Goal: Task Accomplishment & Management: Use online tool/utility

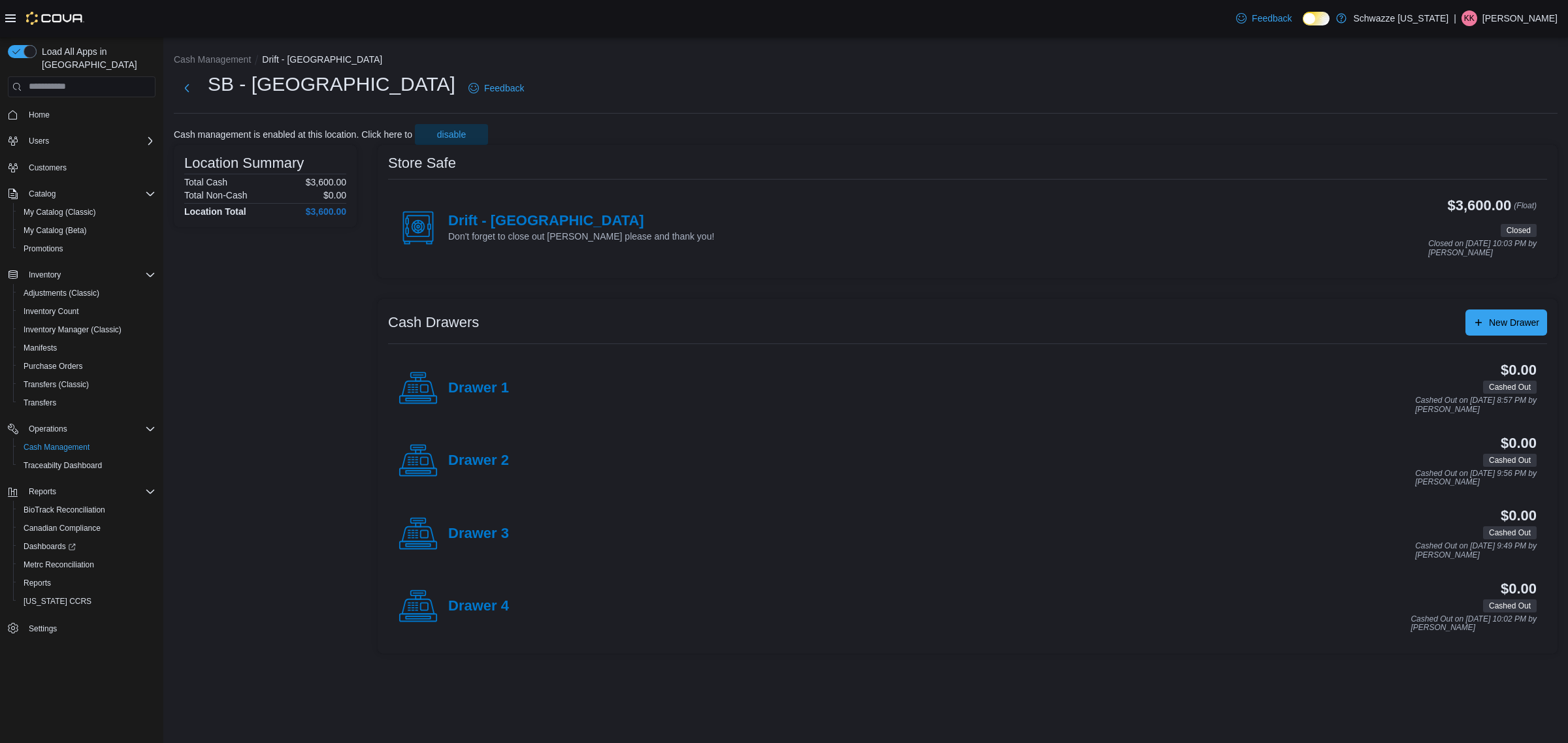
click at [564, 220] on h4 "Drift - [GEOGRAPHIC_DATA]" at bounding box center [580, 221] width 266 height 17
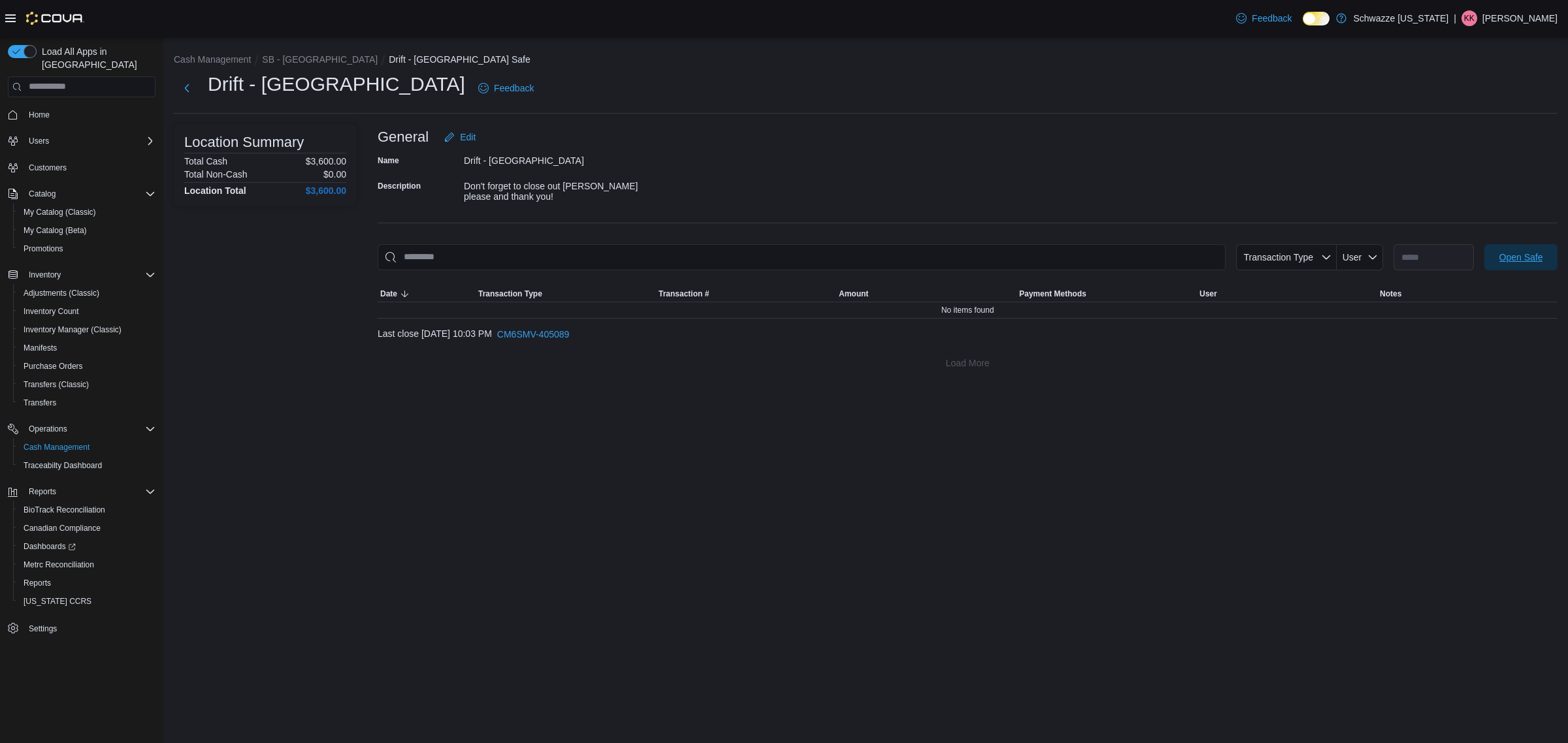
click at [1522, 251] on span "Open Safe" at bounding box center [1521, 257] width 44 height 13
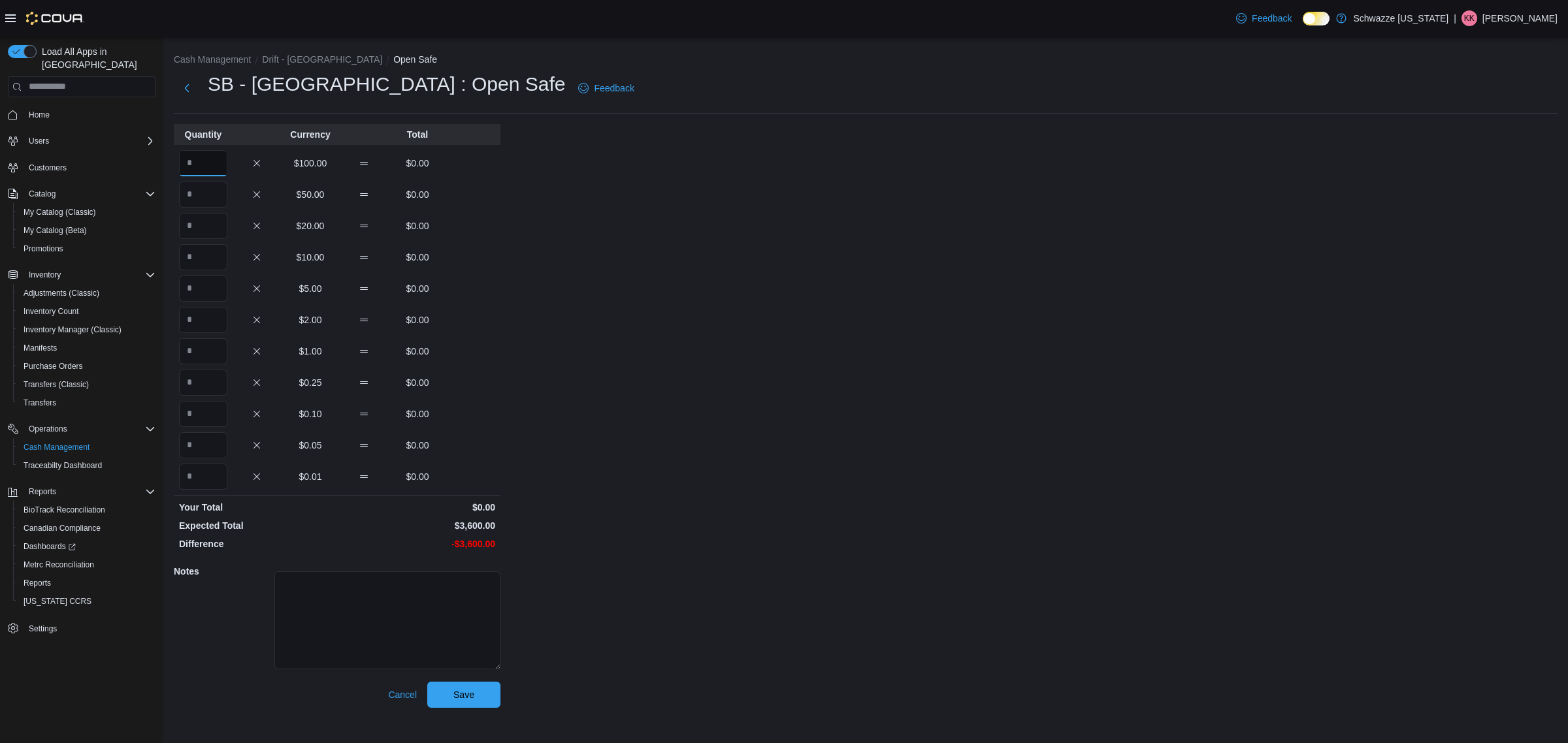
click at [197, 163] on input "Quantity" at bounding box center [203, 163] width 48 height 26
type input "**"
click at [475, 695] on span "Save" at bounding box center [463, 694] width 57 height 26
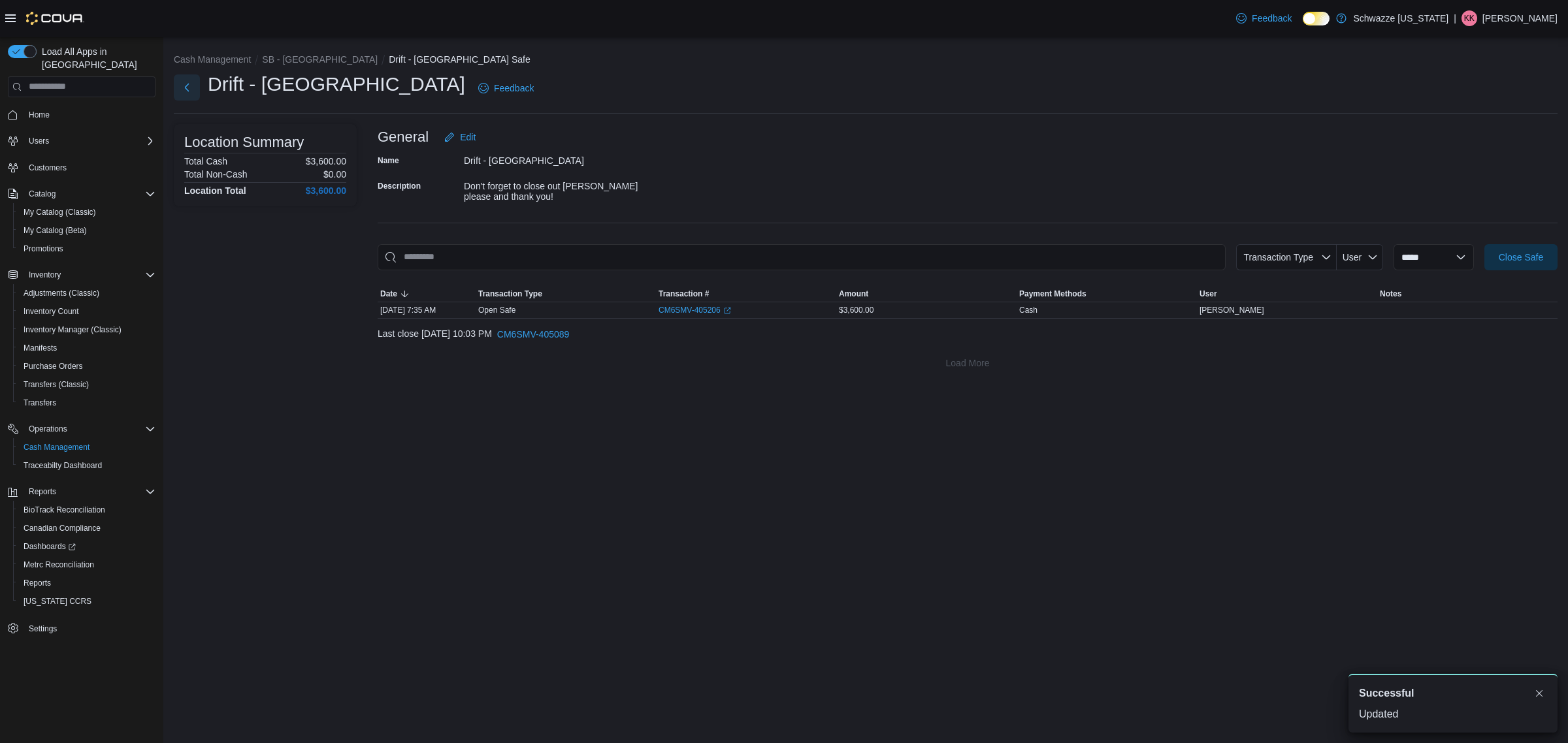
click at [188, 89] on button "Next" at bounding box center [186, 87] width 26 height 26
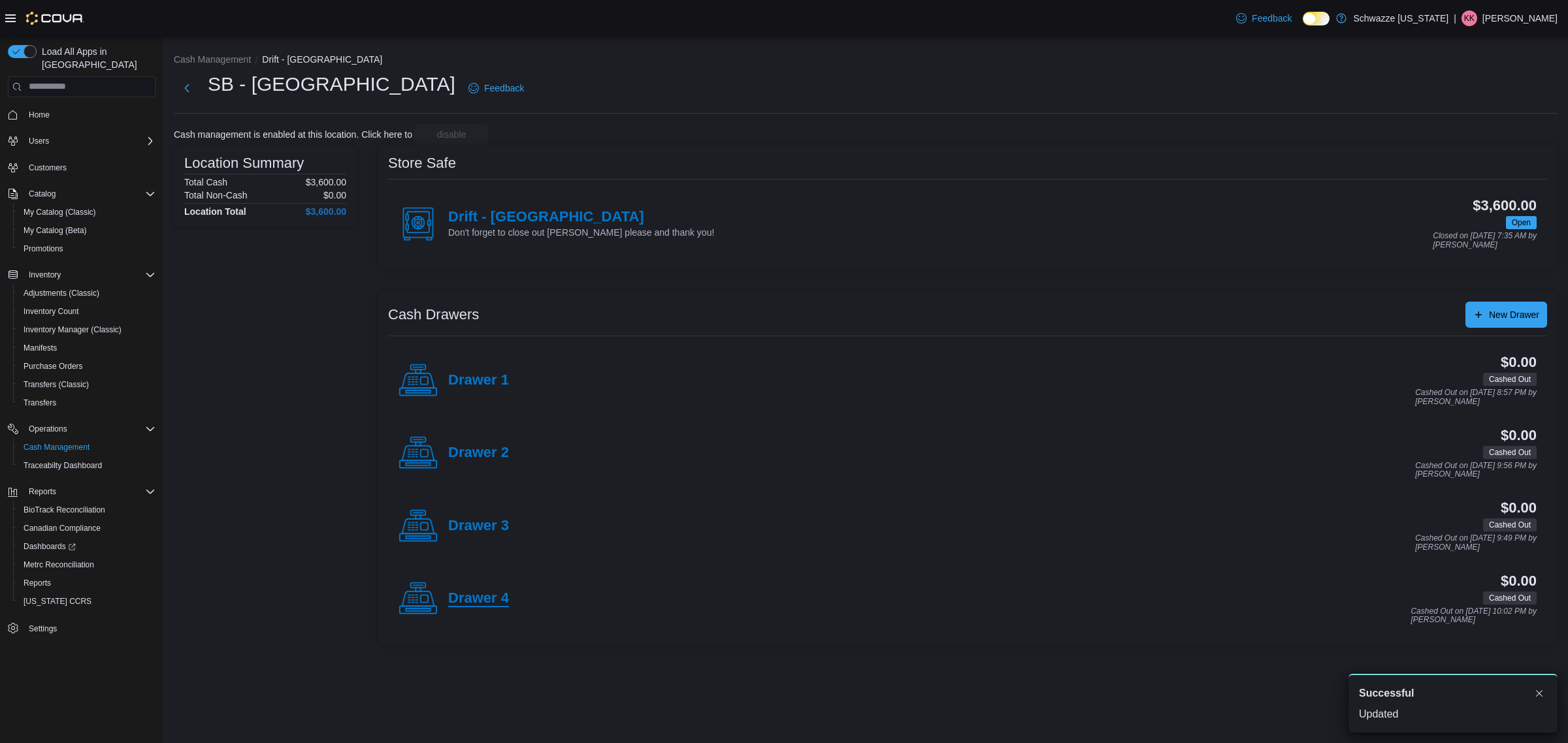
click at [487, 598] on h4 "Drawer 4" at bounding box center [478, 599] width 61 height 17
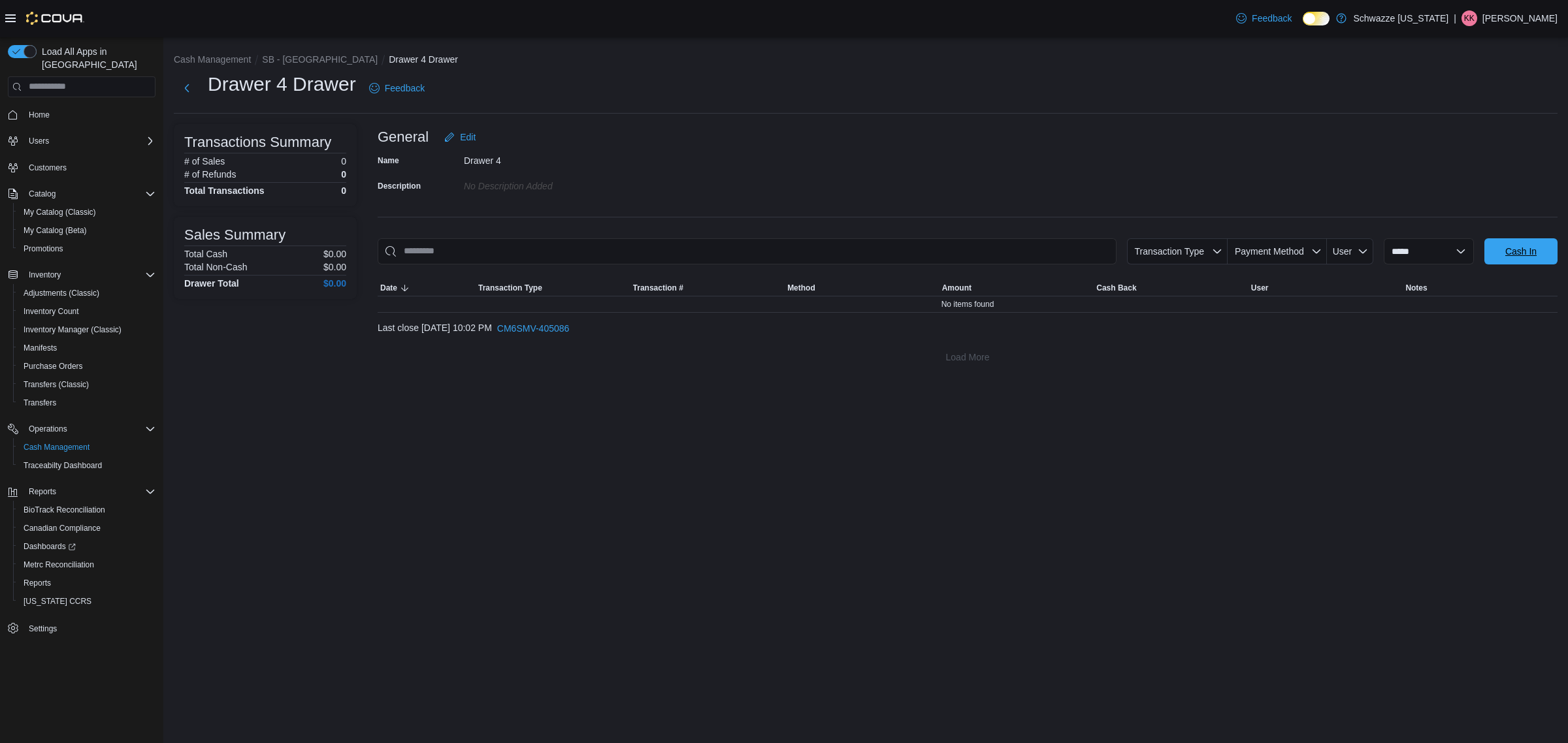
drag, startPoint x: 1510, startPoint y: 248, endPoint x: 1480, endPoint y: 250, distance: 30.1
click at [1510, 249] on span "Cash In" at bounding box center [1520, 252] width 31 height 13
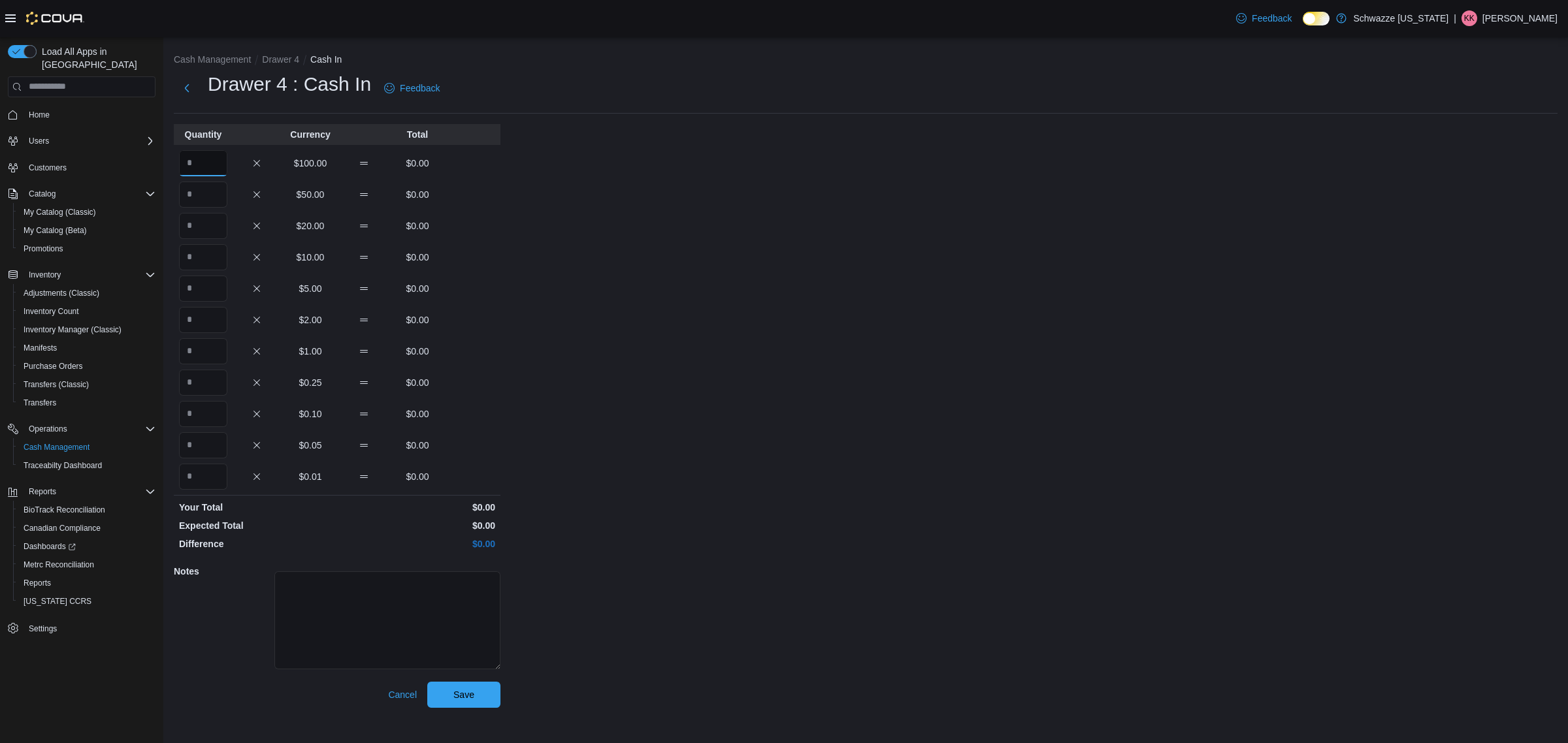
click at [199, 169] on input "Quantity" at bounding box center [203, 163] width 48 height 26
type input "*"
click at [458, 691] on span "Save" at bounding box center [464, 694] width 21 height 13
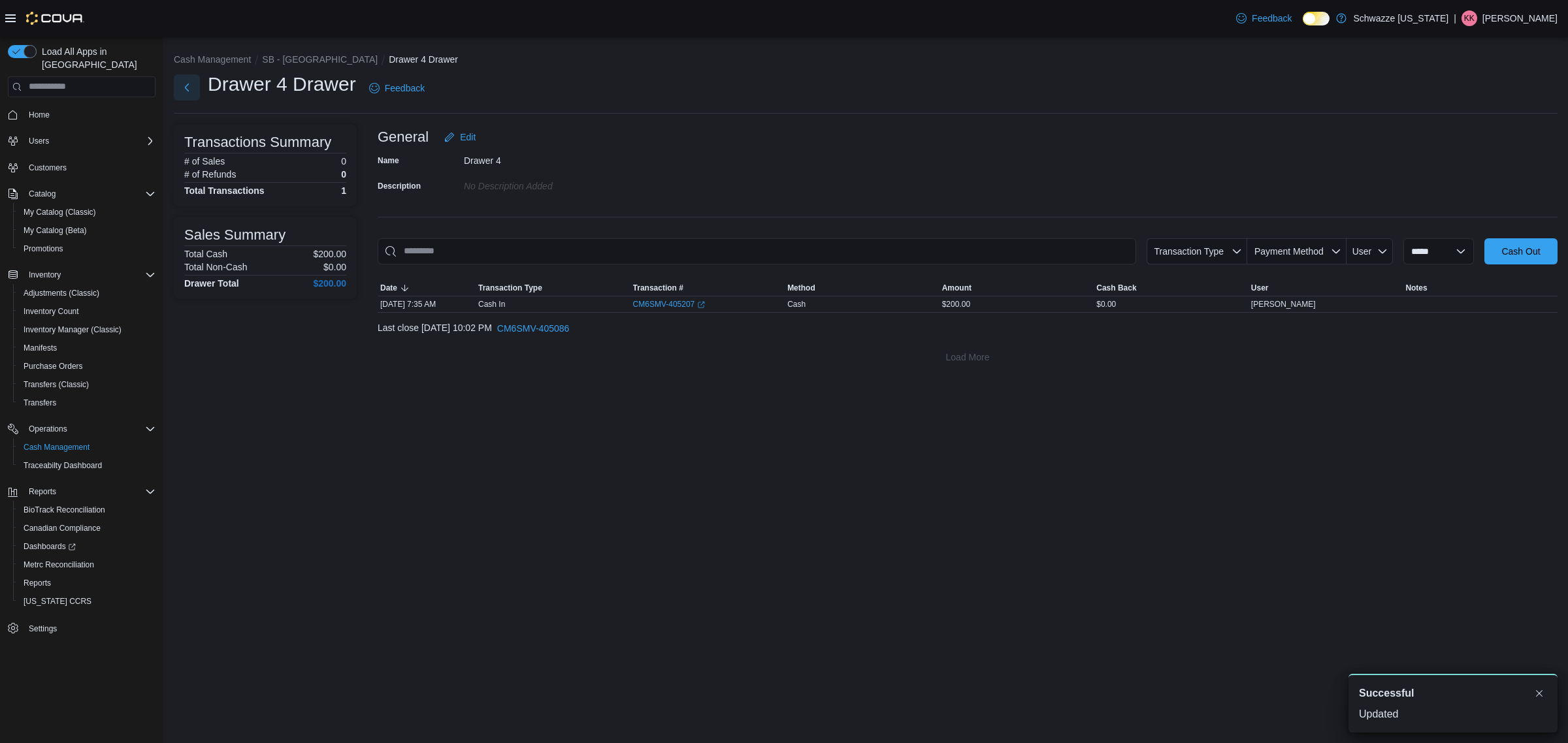
click at [187, 88] on button "Next" at bounding box center [186, 87] width 26 height 26
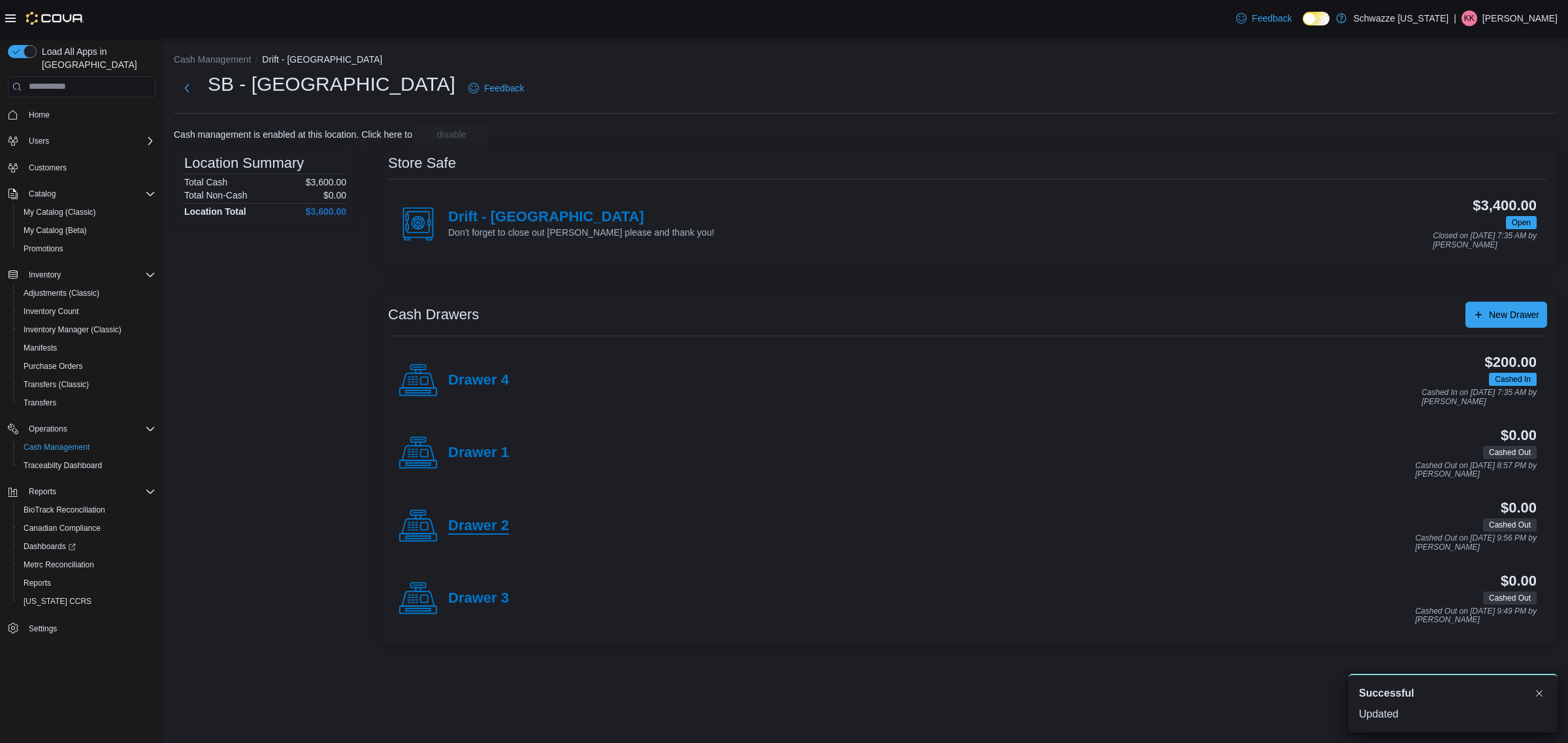
click at [458, 533] on h4 "Drawer 2" at bounding box center [478, 526] width 61 height 17
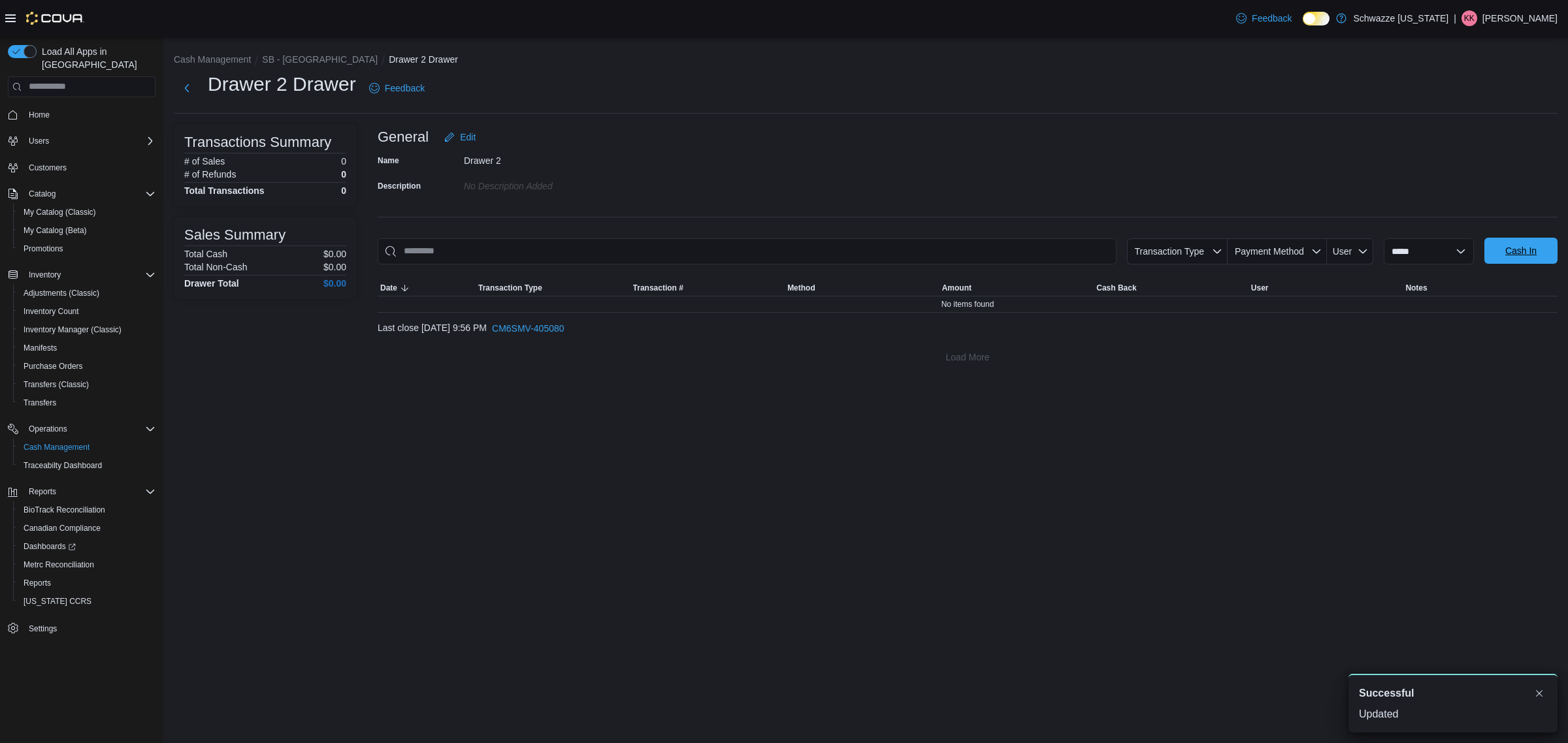
click at [1519, 250] on span "Cash In" at bounding box center [1520, 251] width 31 height 13
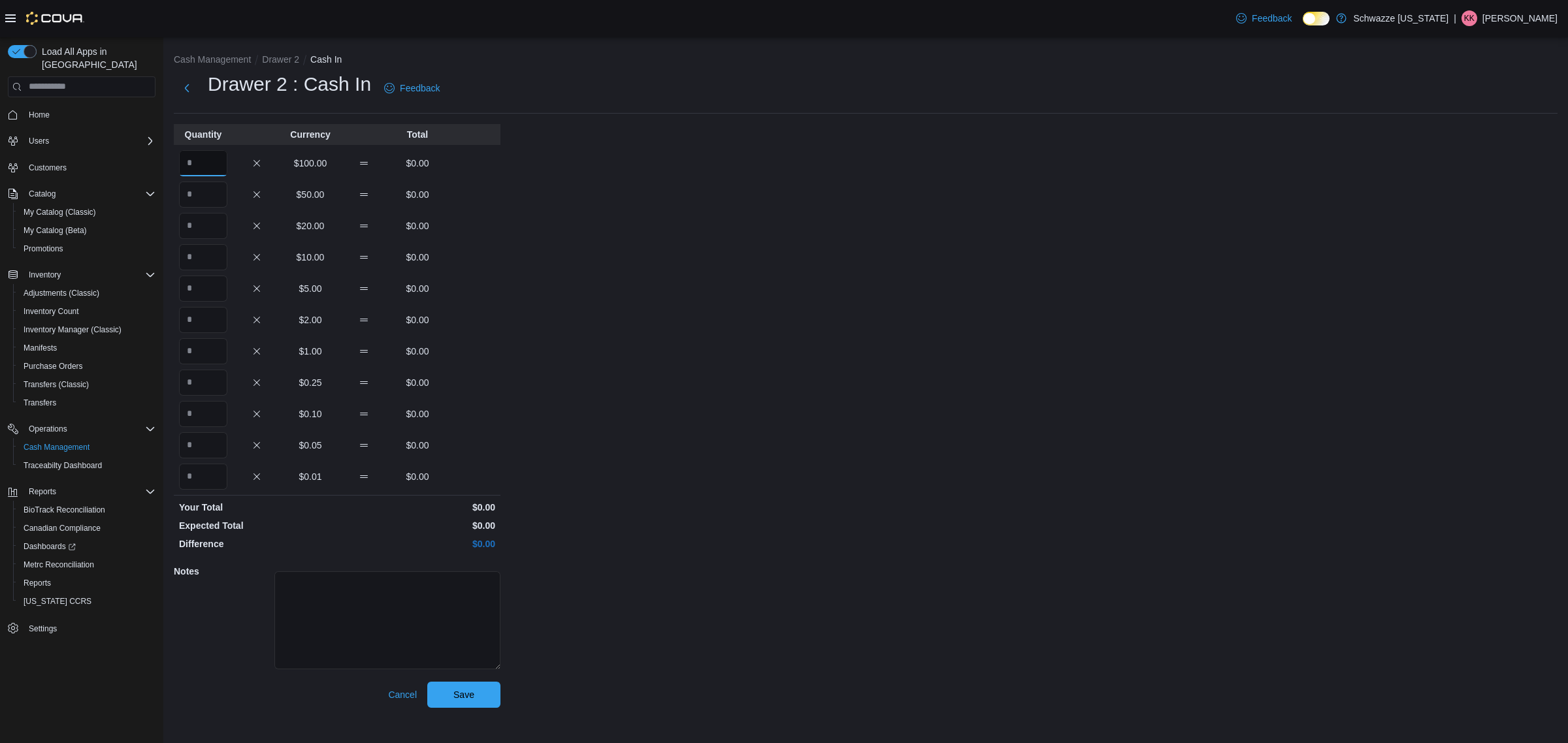
click at [212, 161] on input "Quantity" at bounding box center [203, 163] width 48 height 26
type input "*"
click at [468, 690] on span "Save" at bounding box center [464, 694] width 21 height 13
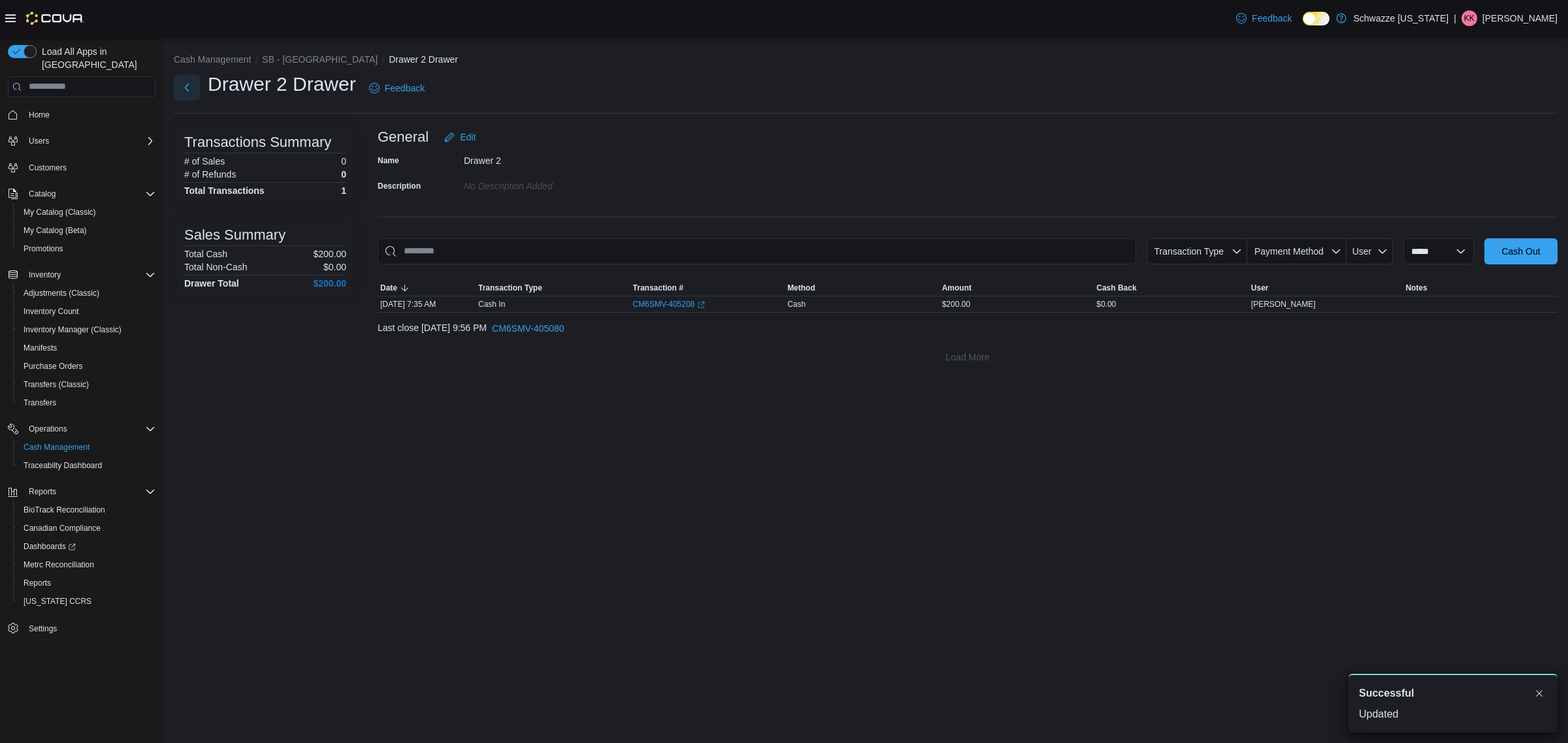
click at [186, 86] on button "Next" at bounding box center [186, 87] width 26 height 26
